Goal: Task Accomplishment & Management: Manage account settings

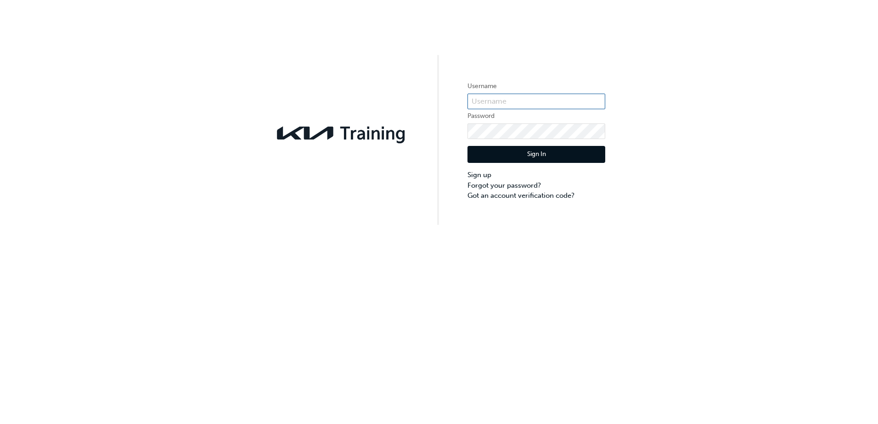
click at [528, 106] on input "text" at bounding box center [536, 102] width 138 height 16
type input "0005986587"
click at [534, 156] on button "Sign In" at bounding box center [536, 154] width 138 height 17
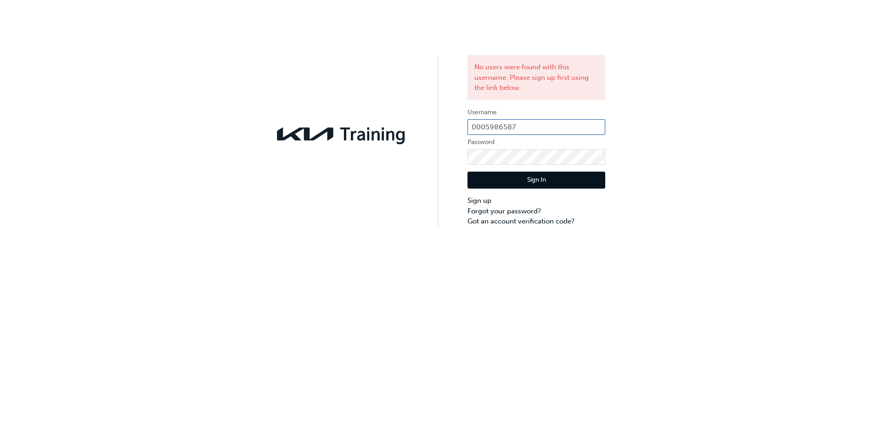
drag, startPoint x: 532, startPoint y: 130, endPoint x: 317, endPoint y: 92, distance: 218.3
click at [313, 90] on div "No users were found with this username. Please sign up first using the link bel…" at bounding box center [439, 113] width 878 height 227
type input "[EMAIL_ADDRESS][DOMAIN_NAME]"
click at [531, 180] on button "Sign In" at bounding box center [536, 180] width 138 height 17
click at [622, 151] on div "No users were found with this username. Please sign up first using the link bel…" at bounding box center [439, 113] width 878 height 227
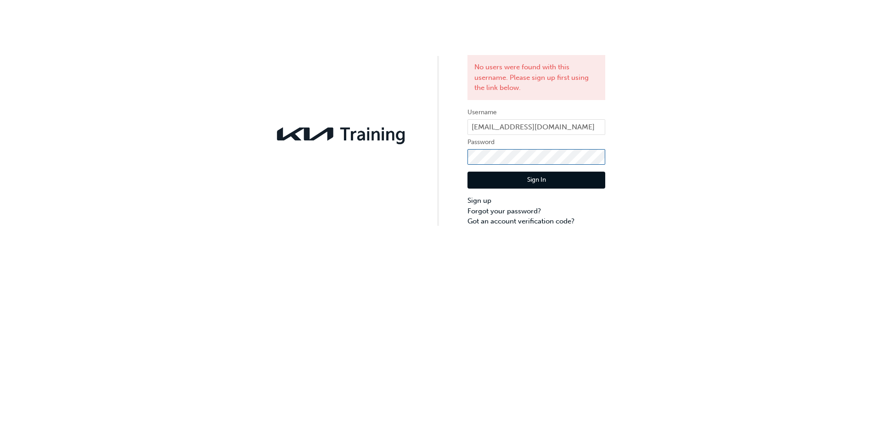
click at [430, 154] on div "No users were found with this username. Please sign up first using the link bel…" at bounding box center [439, 113] width 878 height 227
click button "Sign In" at bounding box center [536, 180] width 138 height 17
click at [511, 207] on link "Forgot your password?" at bounding box center [536, 211] width 138 height 11
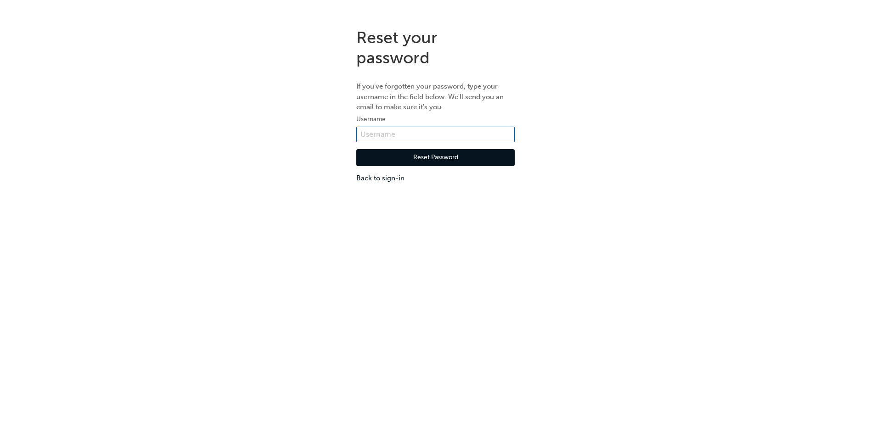
click at [466, 130] on input "text" at bounding box center [435, 135] width 158 height 16
type input "[EMAIL_ADDRESS][DOMAIN_NAME]"
click at [441, 157] on button "Reset Password" at bounding box center [435, 157] width 158 height 17
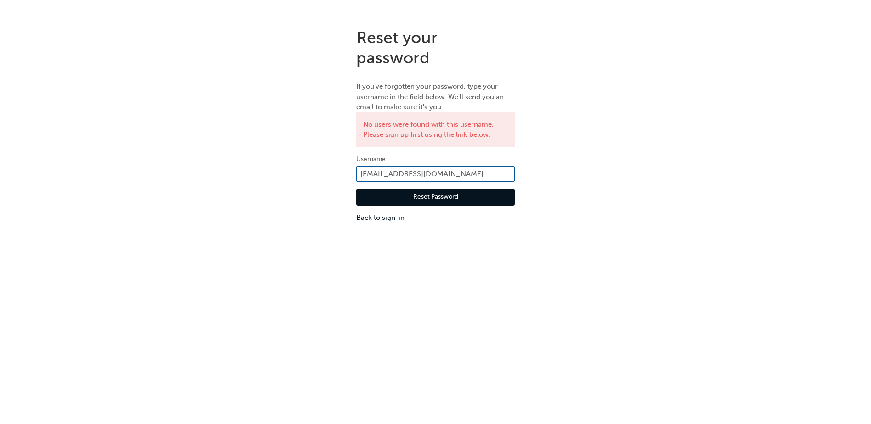
drag, startPoint x: 486, startPoint y: 173, endPoint x: 465, endPoint y: 172, distance: 21.1
click at [465, 172] on input "[EMAIL_ADDRESS][DOMAIN_NAME]" at bounding box center [435, 174] width 158 height 16
drag, startPoint x: 478, startPoint y: 172, endPoint x: 407, endPoint y: 175, distance: 71.2
click at [407, 175] on input "[EMAIL_ADDRESS][DOMAIN_NAME]" at bounding box center [435, 174] width 158 height 16
type input "[EMAIL_ADDRESS][PERSON_NAME][DOMAIN_NAME]"
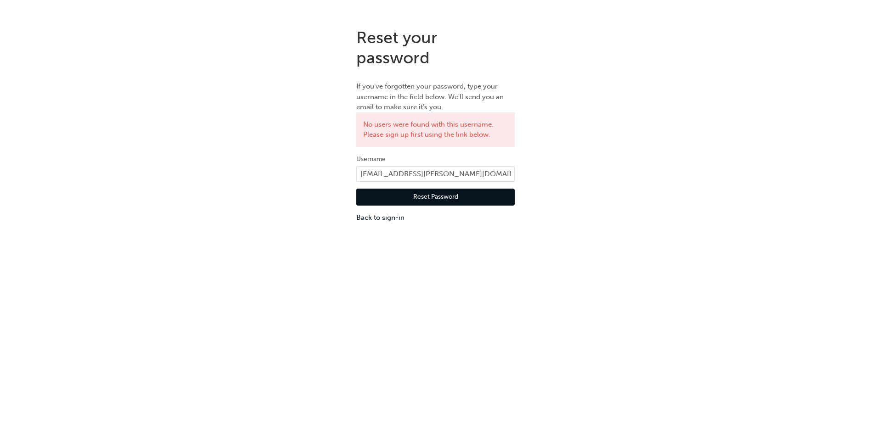
click at [430, 191] on button "Reset Password" at bounding box center [435, 197] width 158 height 17
